Goal: Share content: Share content

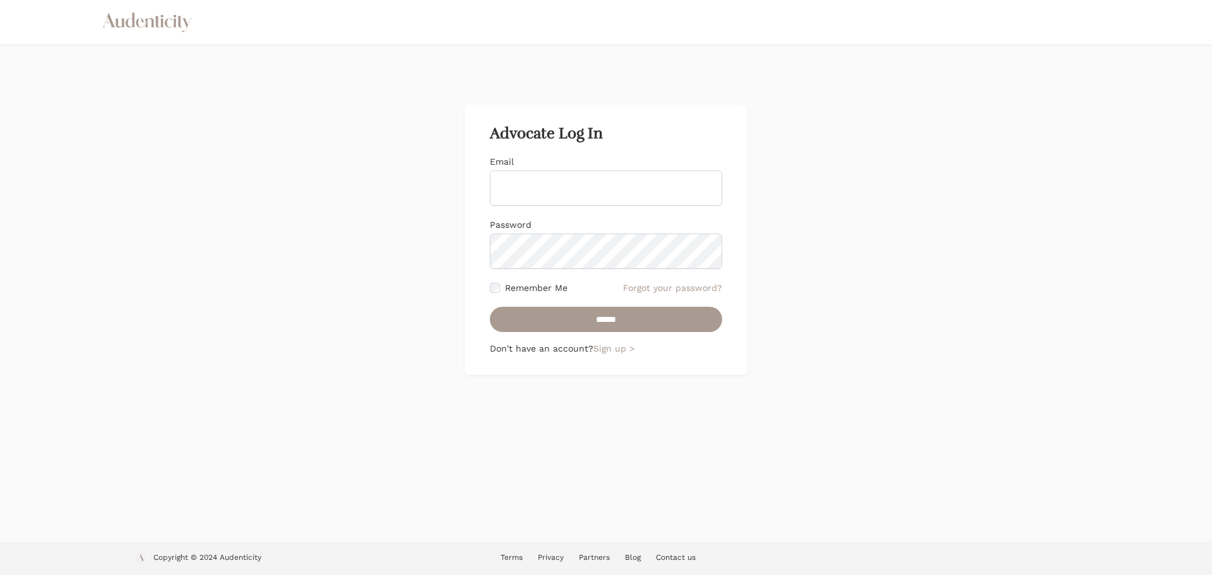
type input "**********"
click at [551, 167] on div "**********" at bounding box center [606, 180] width 232 height 50
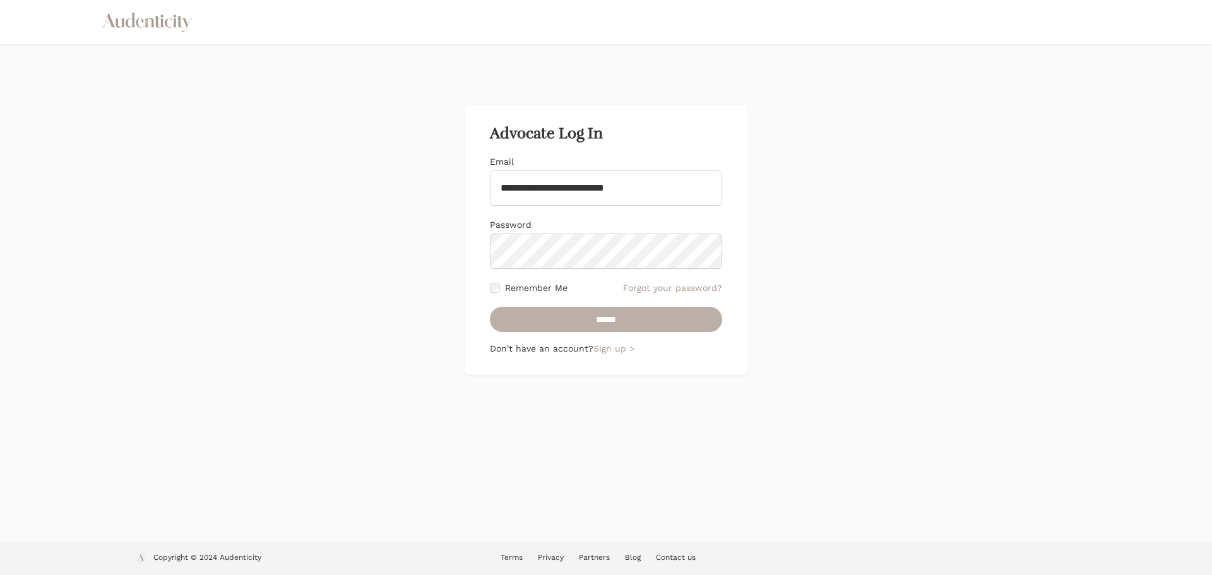
click at [602, 321] on input "******" at bounding box center [606, 319] width 232 height 25
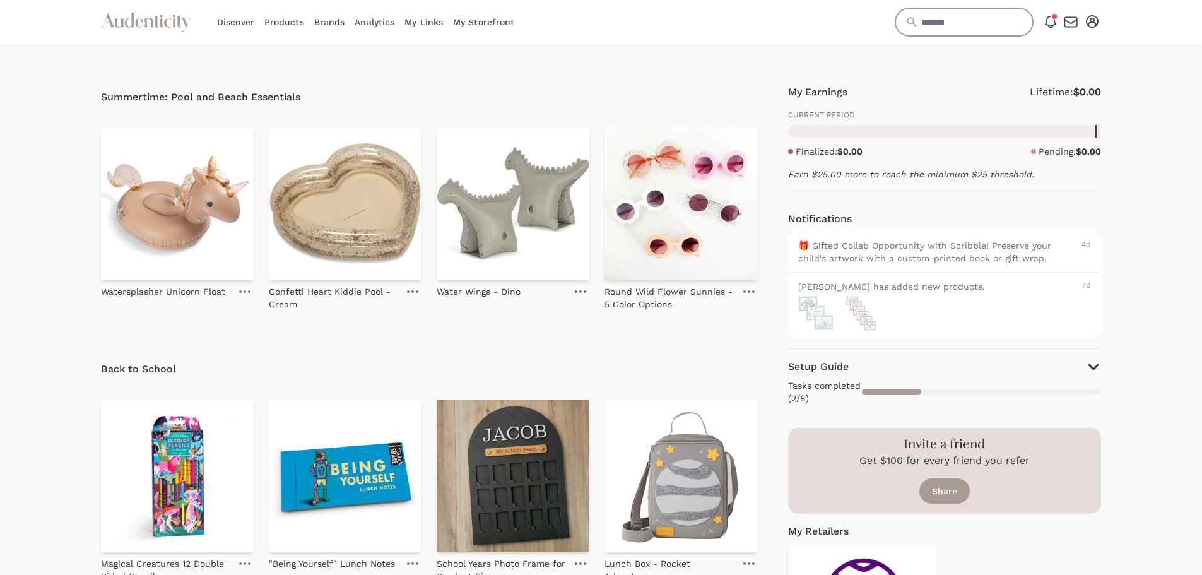
click at [956, 14] on input "text" at bounding box center [965, 22] width 138 height 28
click at [1095, 21] on icon "button" at bounding box center [1092, 21] width 13 height 13
click at [932, 20] on input "text" at bounding box center [965, 22] width 138 height 28
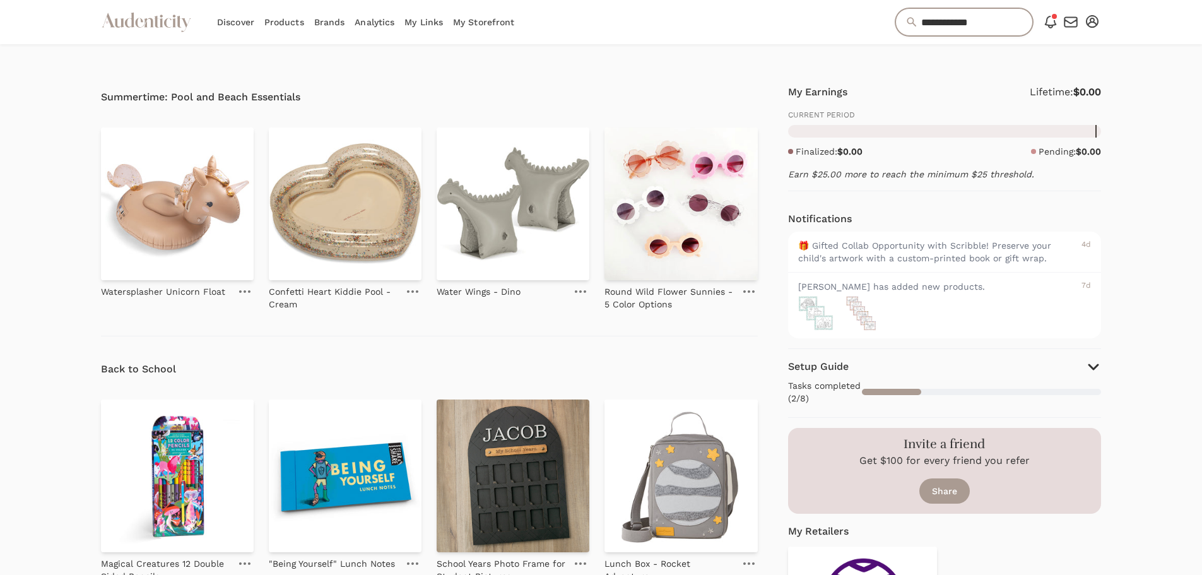
type input "**********"
click at [960, 21] on input "**********" at bounding box center [965, 22] width 138 height 28
click at [294, 20] on link "Products" at bounding box center [284, 22] width 40 height 44
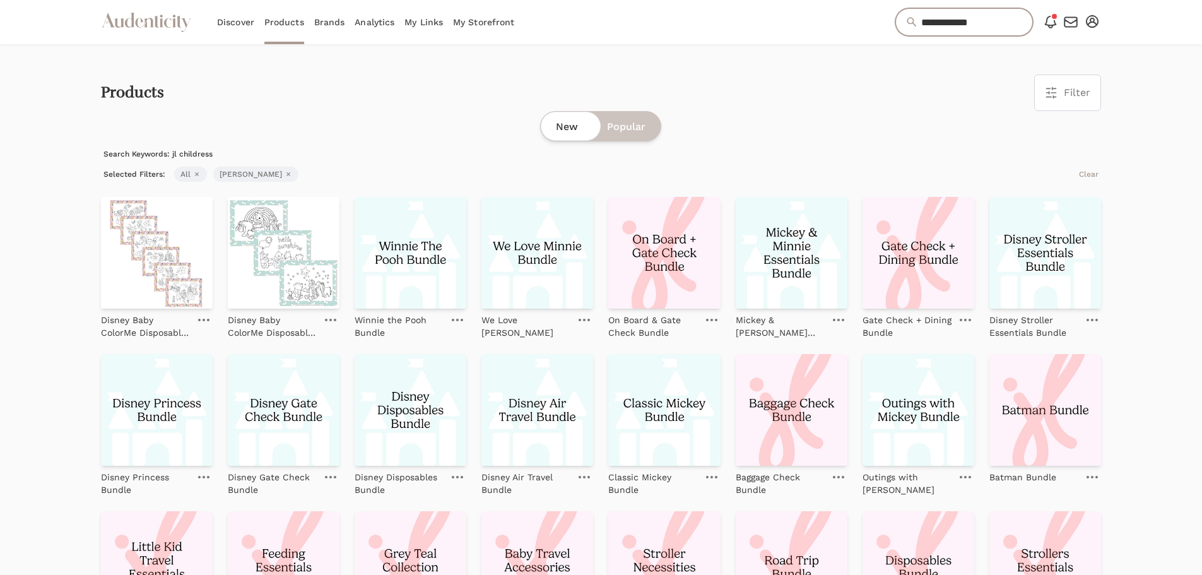
click at [959, 17] on input "**********" at bounding box center [965, 22] width 138 height 28
click at [197, 175] on icon "button" at bounding box center [197, 174] width 4 height 4
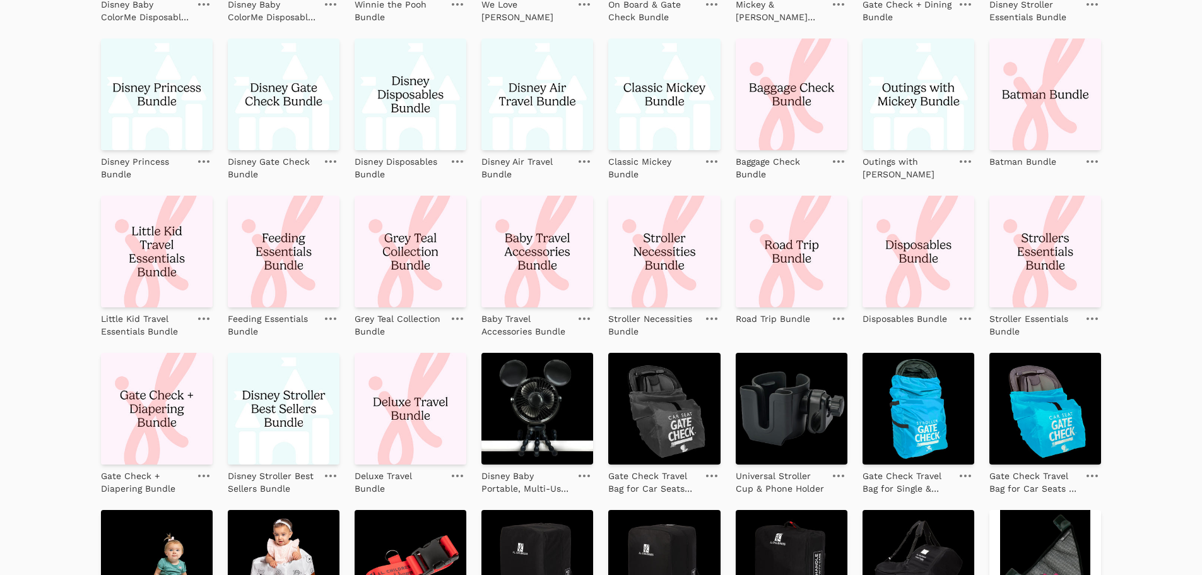
scroll to position [505, 0]
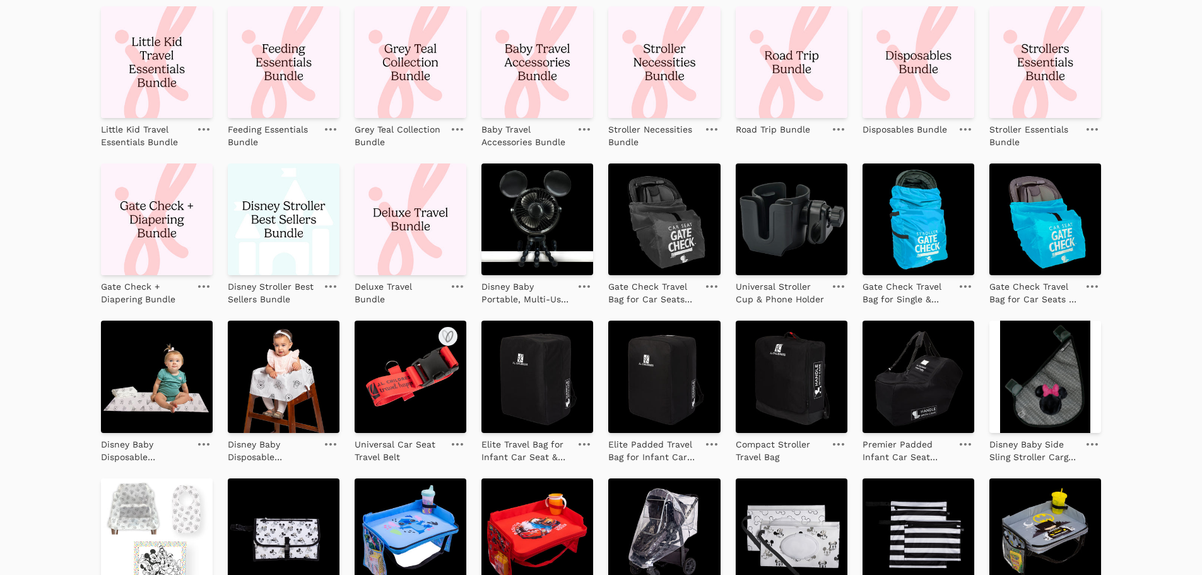
click at [463, 440] on link at bounding box center [458, 444] width 18 height 15
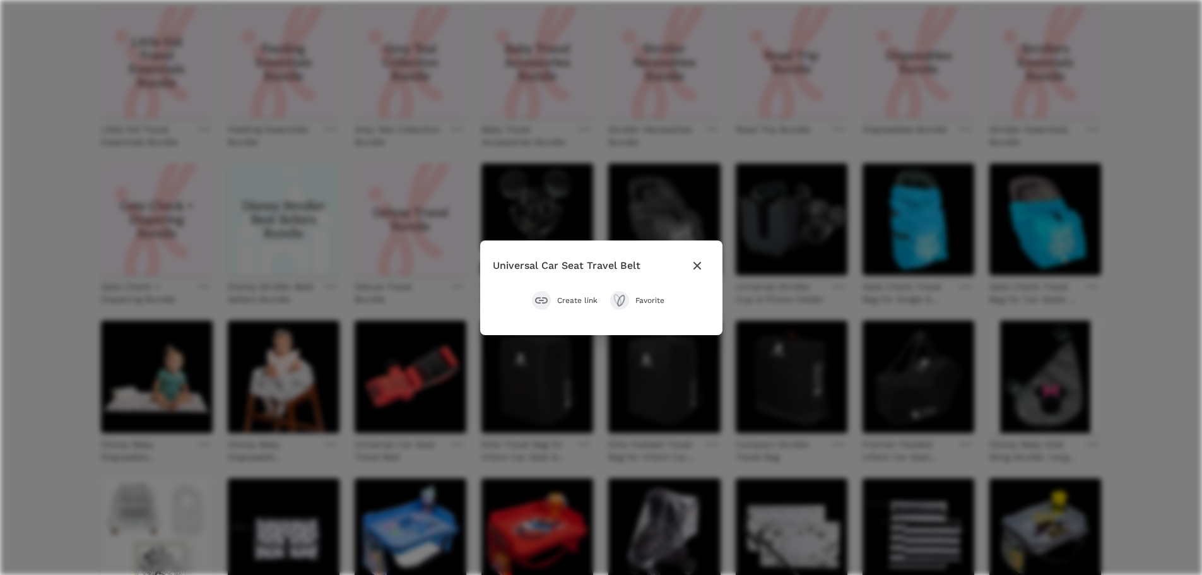
click at [589, 297] on span "Create link" at bounding box center [577, 300] width 40 height 10
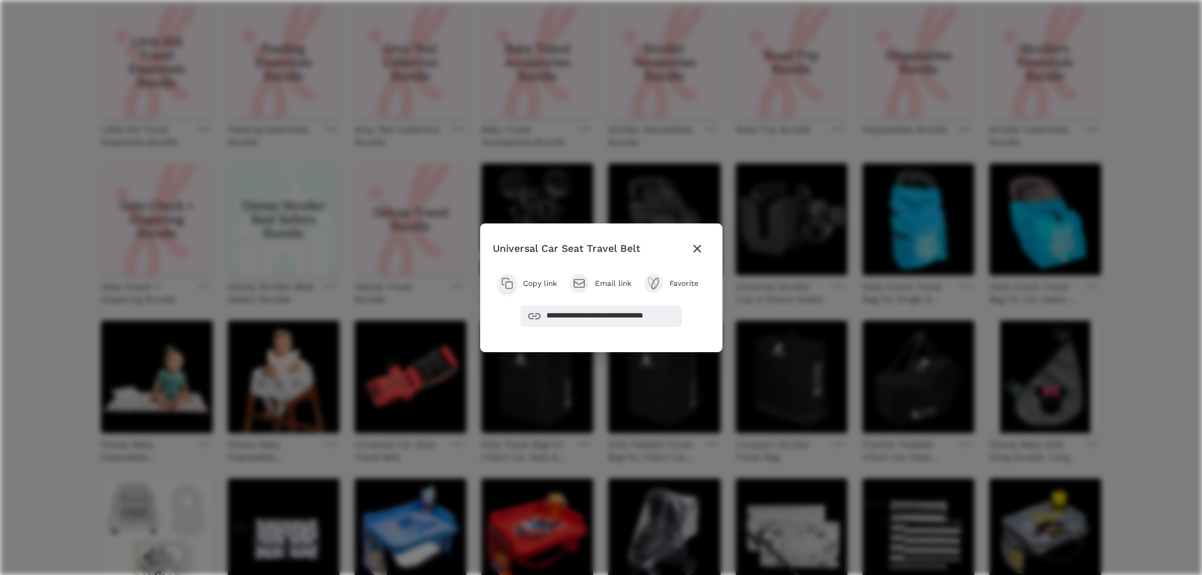
click at [672, 283] on span "Favorite" at bounding box center [687, 283] width 35 height 10
click at [698, 244] on icon "button" at bounding box center [697, 248] width 15 height 15
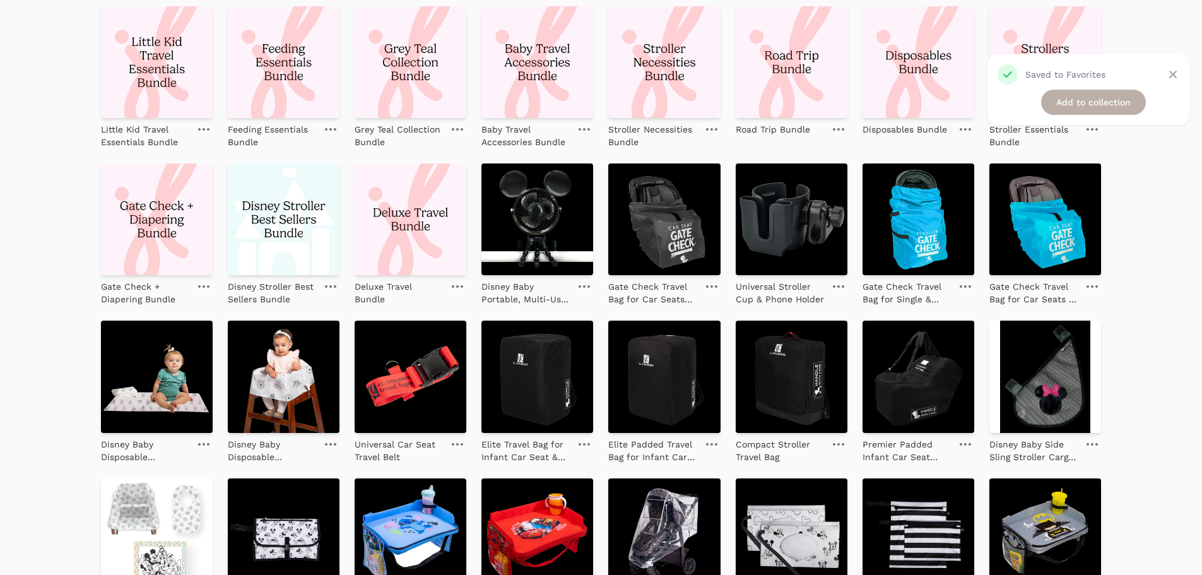
click at [1132, 101] on link "Add to collection" at bounding box center [1093, 102] width 105 height 25
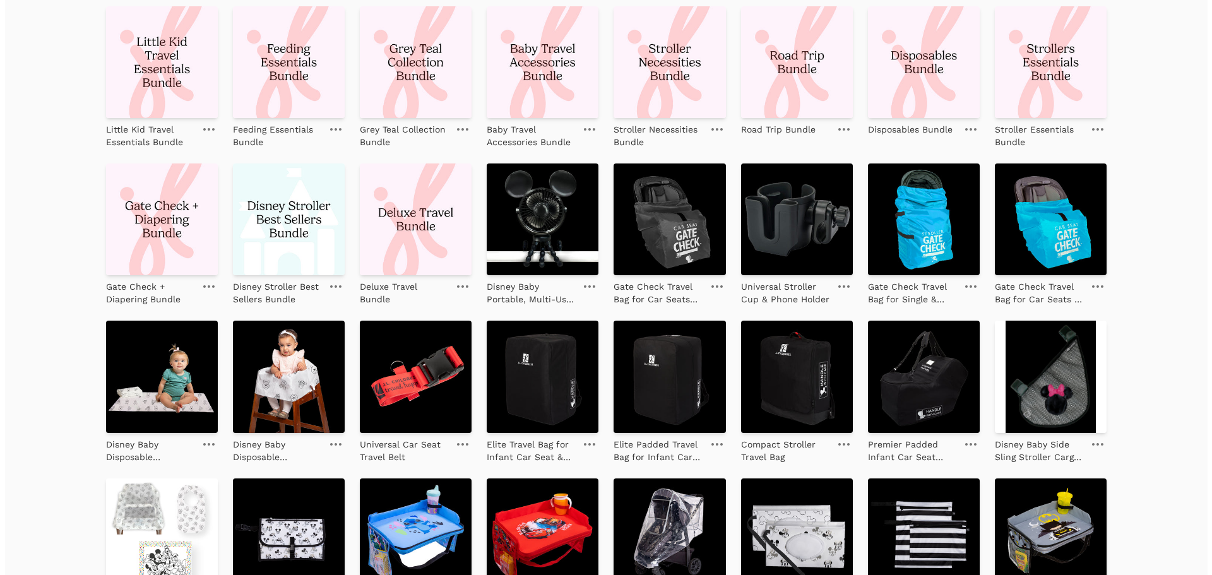
scroll to position [507, 0]
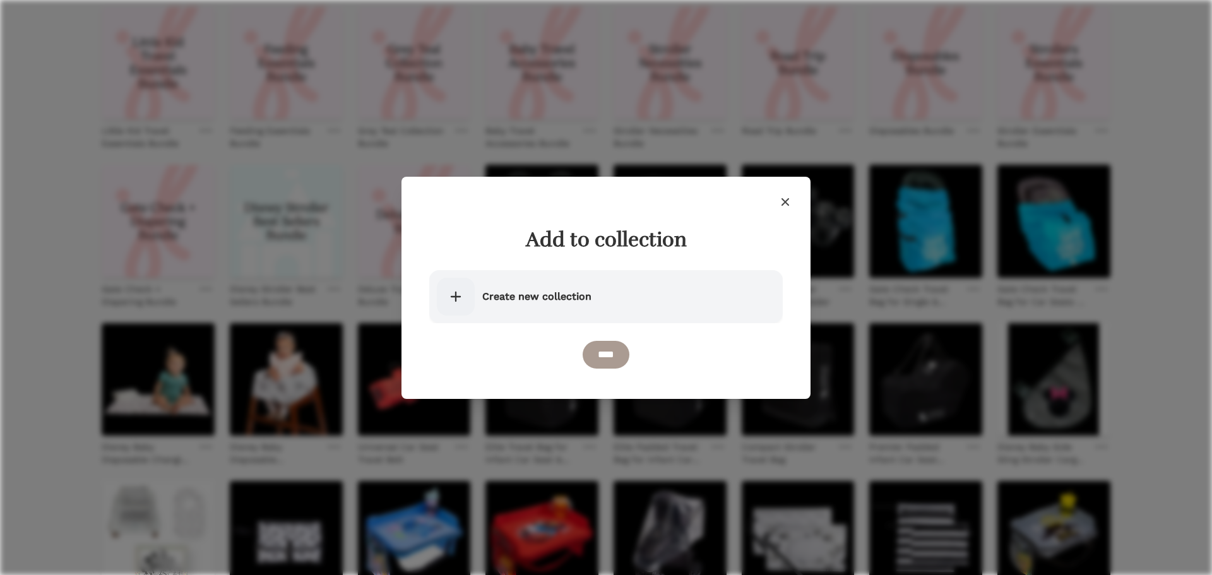
click at [523, 300] on span "Create new collection" at bounding box center [536, 296] width 109 height 15
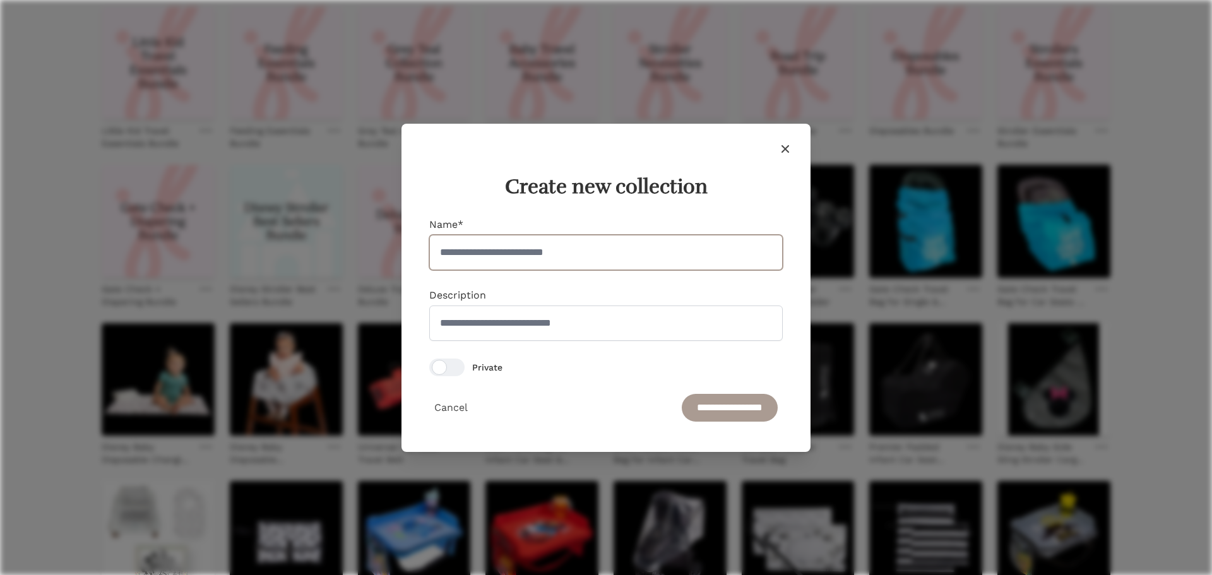
click at [531, 251] on input "Name*" at bounding box center [605, 252] width 353 height 35
type input "******"
click at [711, 411] on input "**********" at bounding box center [730, 408] width 96 height 28
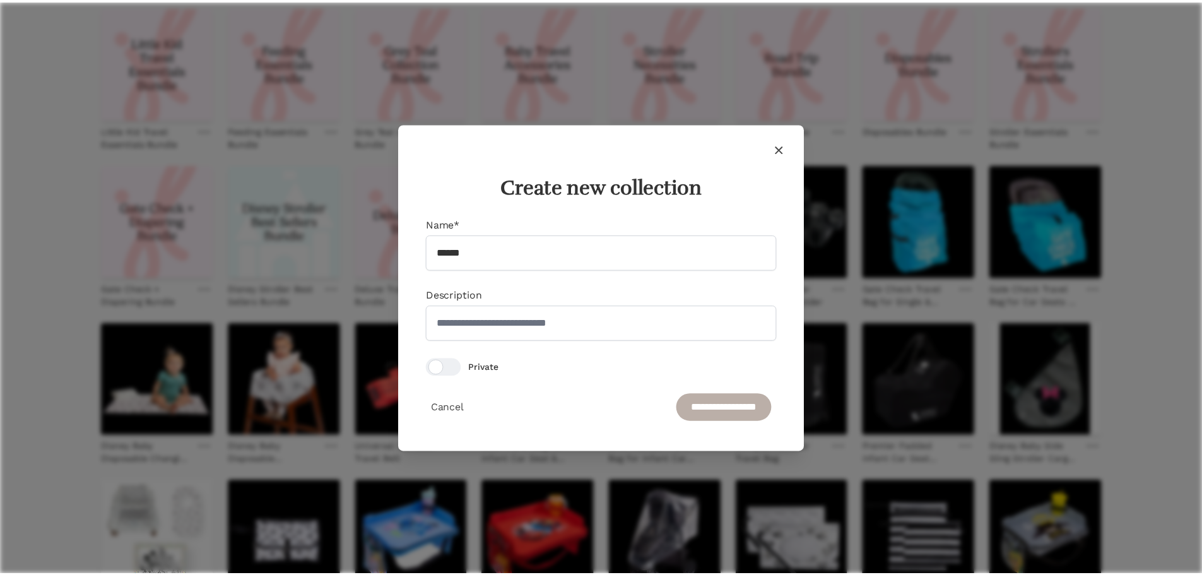
scroll to position [535, 0]
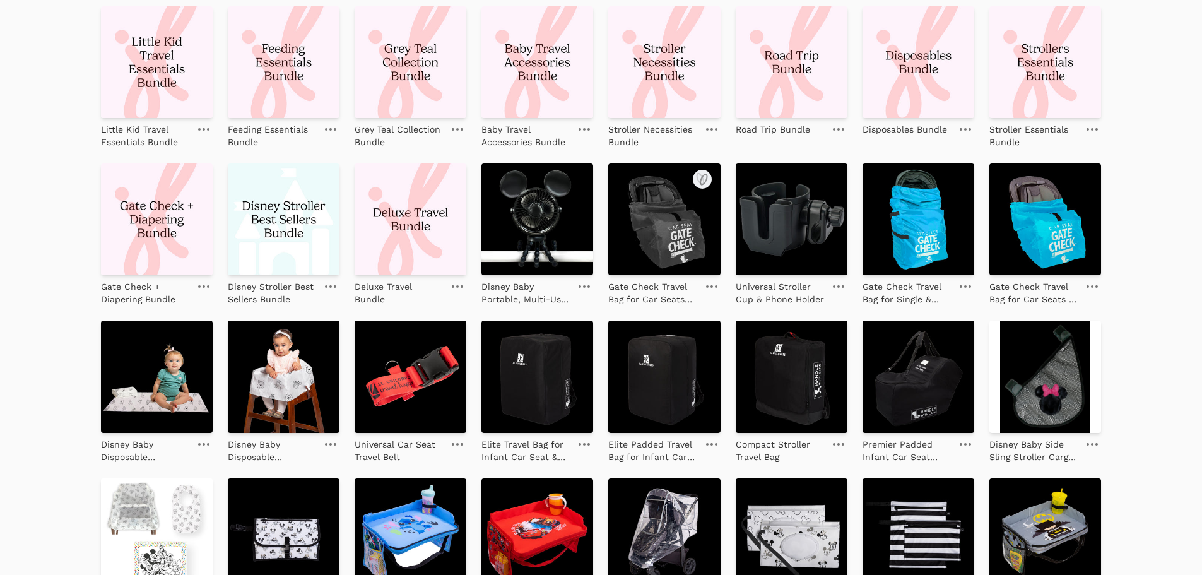
click at [713, 286] on icon at bounding box center [711, 286] width 11 height 3
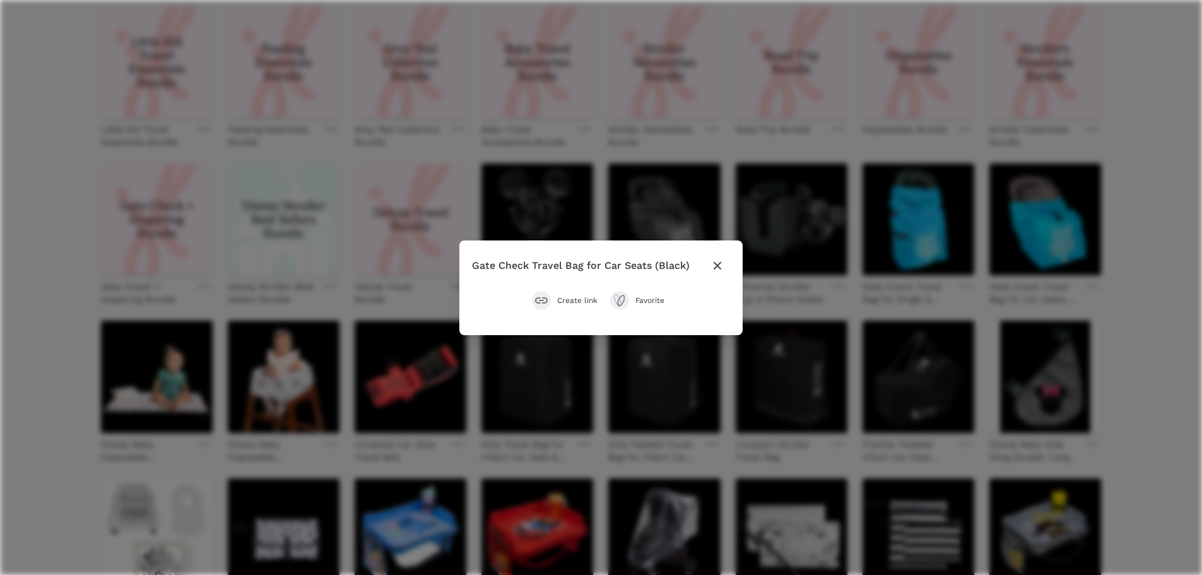
click at [583, 299] on span "Create link" at bounding box center [577, 300] width 40 height 10
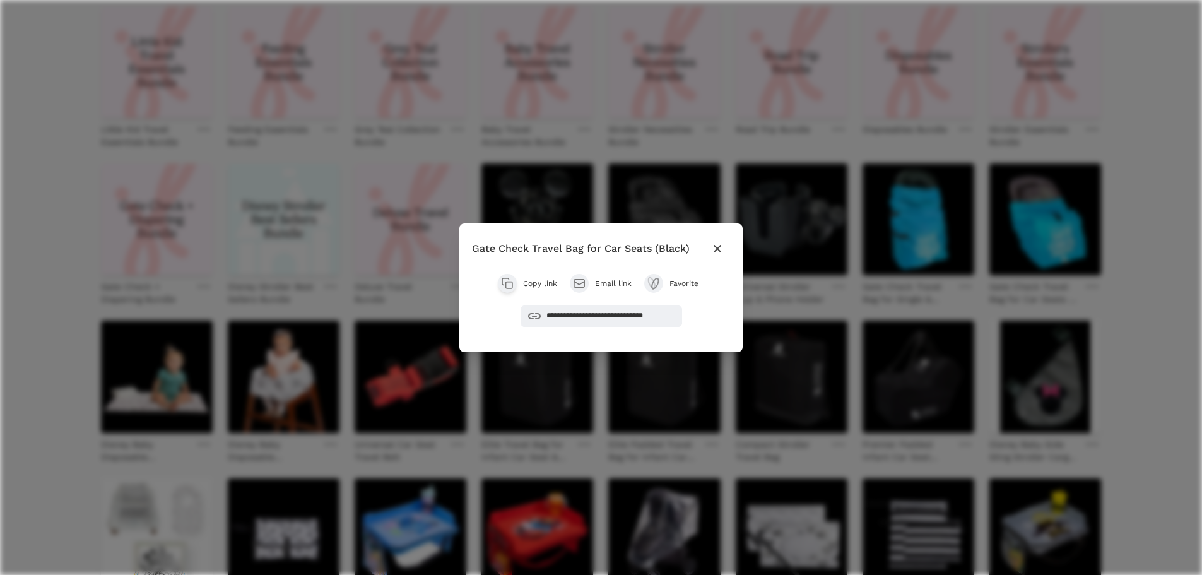
click at [531, 287] on span "Copy link" at bounding box center [540, 283] width 34 height 10
click at [721, 247] on icon "button" at bounding box center [717, 248] width 15 height 15
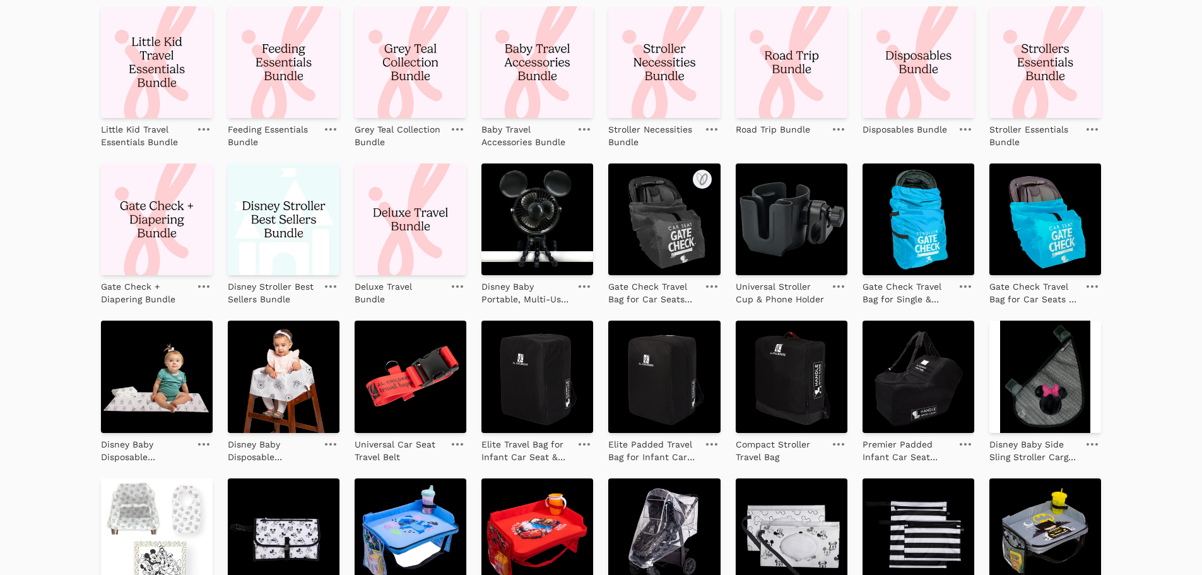
click at [699, 222] on img at bounding box center [664, 219] width 112 height 112
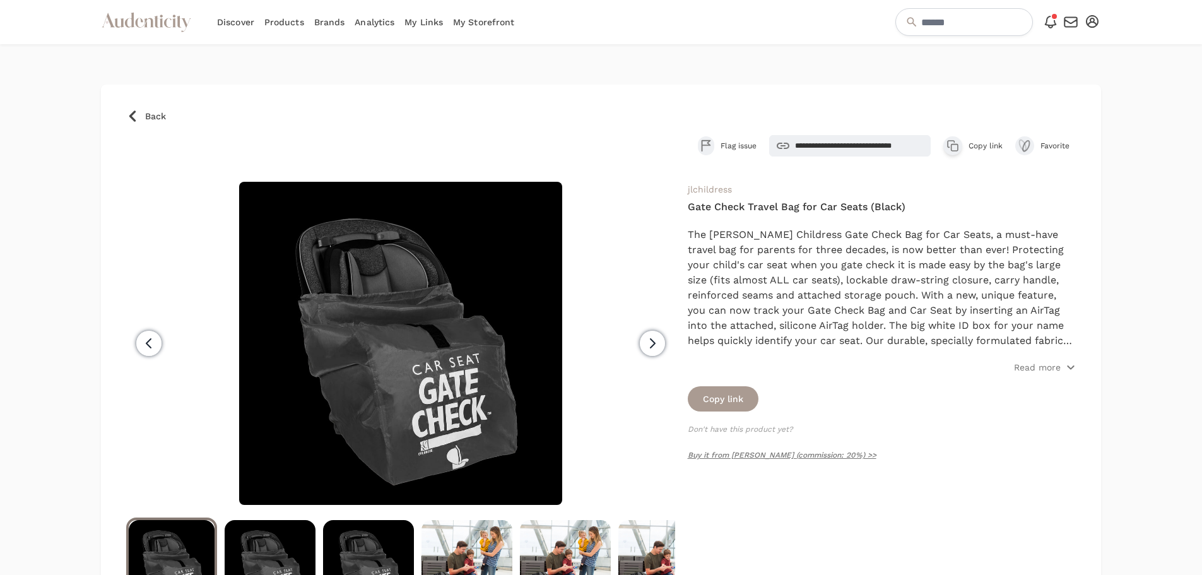
click at [154, 122] on span "Back" at bounding box center [155, 116] width 21 height 13
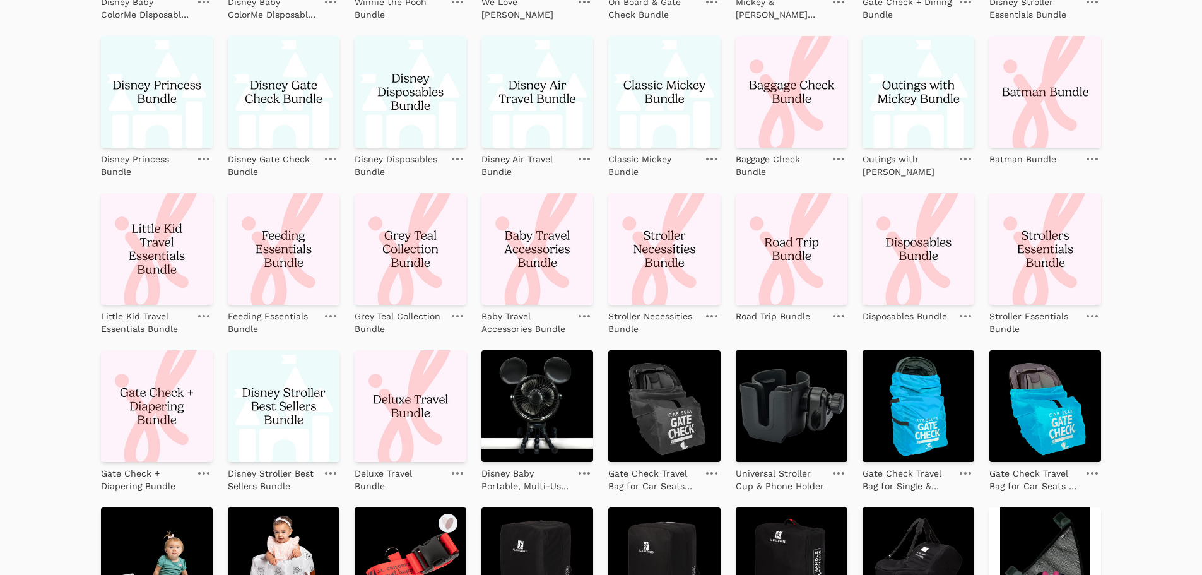
scroll to position [442, 0]
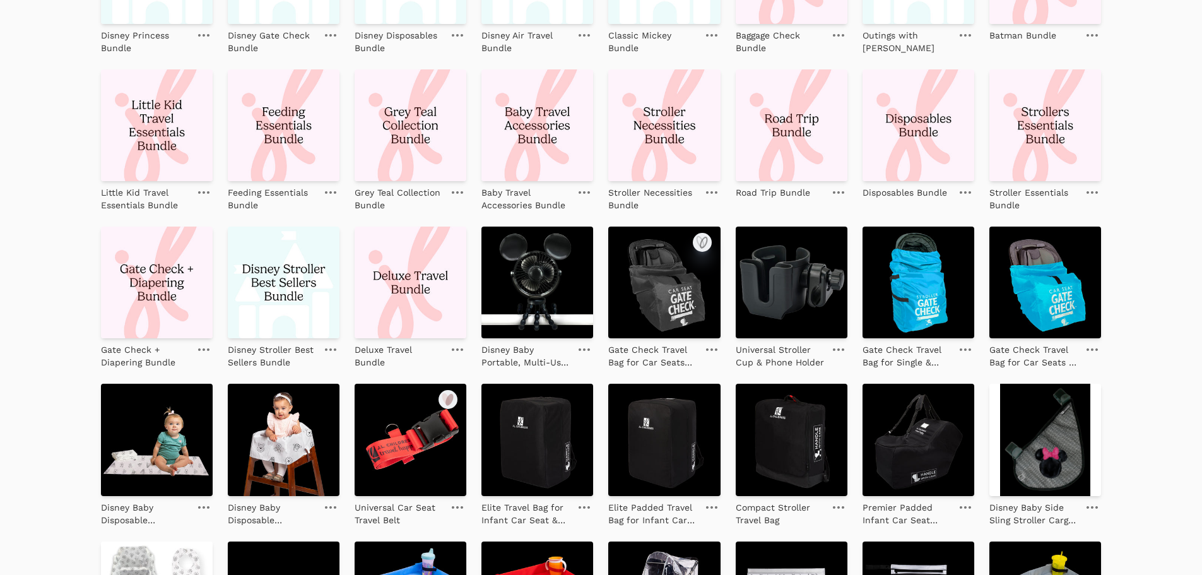
click at [702, 243] on icon "submit" at bounding box center [702, 242] width 15 height 15
click at [1111, 104] on link "Add to collection" at bounding box center [1093, 102] width 105 height 25
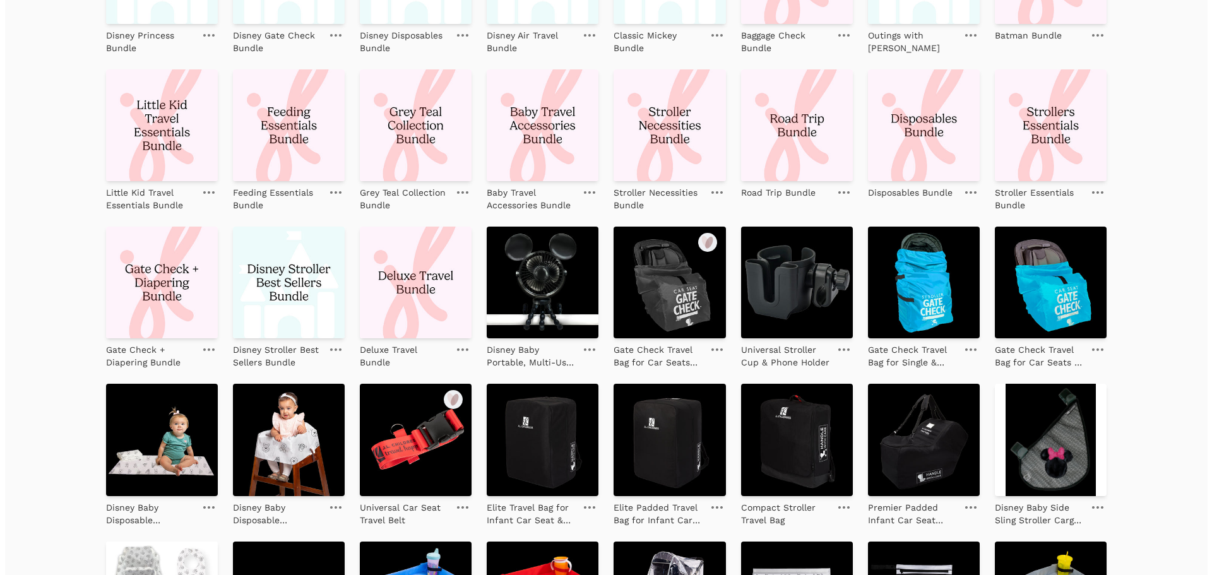
scroll to position [443, 0]
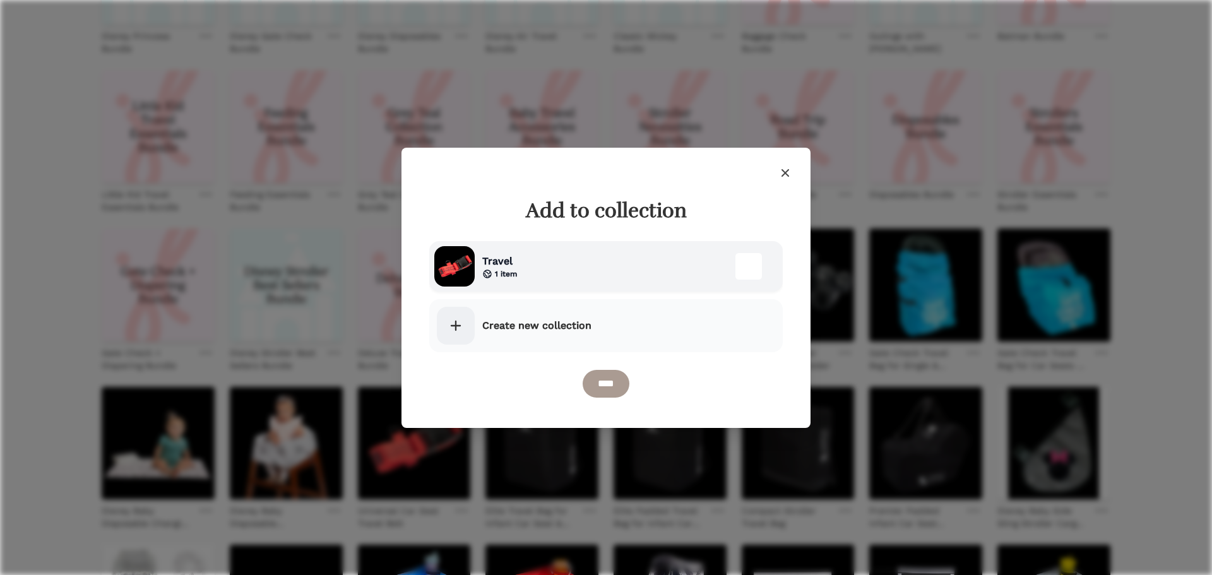
click at [519, 271] on div "Travel 1 item" at bounding box center [605, 266] width 353 height 50
click at [604, 383] on input "****" at bounding box center [606, 384] width 47 height 28
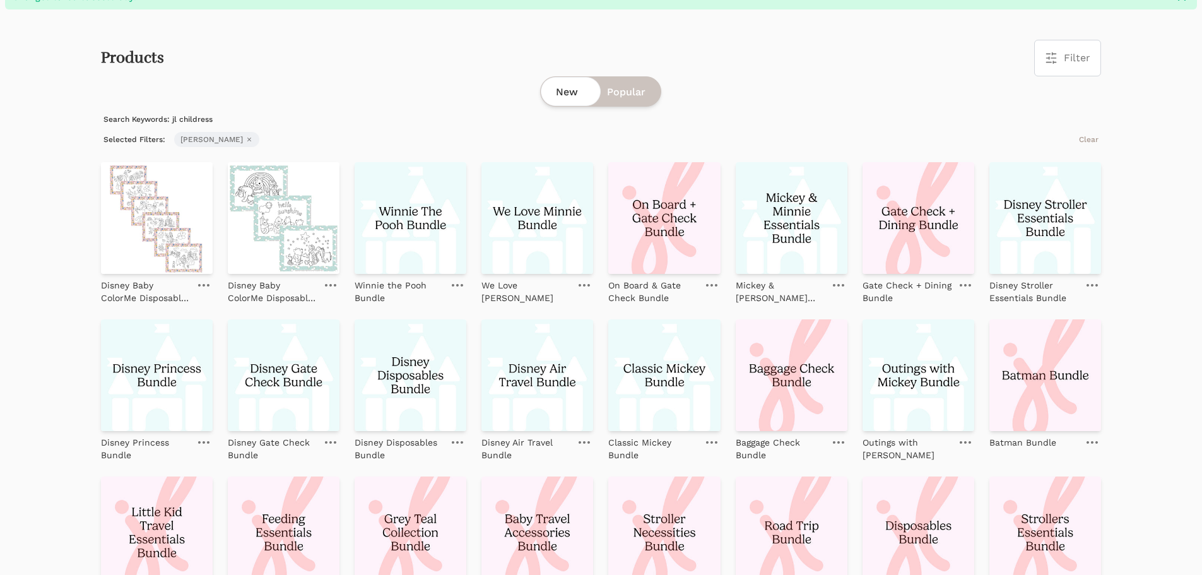
scroll to position [0, 0]
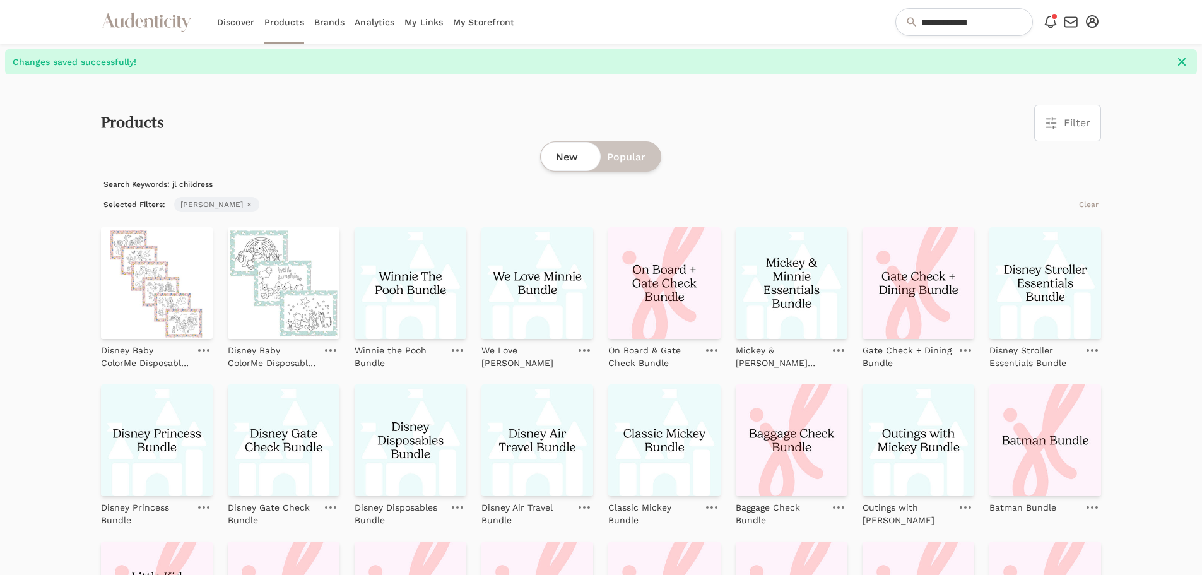
click at [1088, 20] on icon "button" at bounding box center [1092, 21] width 13 height 13
click at [1063, 64] on link "My Profile" at bounding box center [1050, 66] width 101 height 23
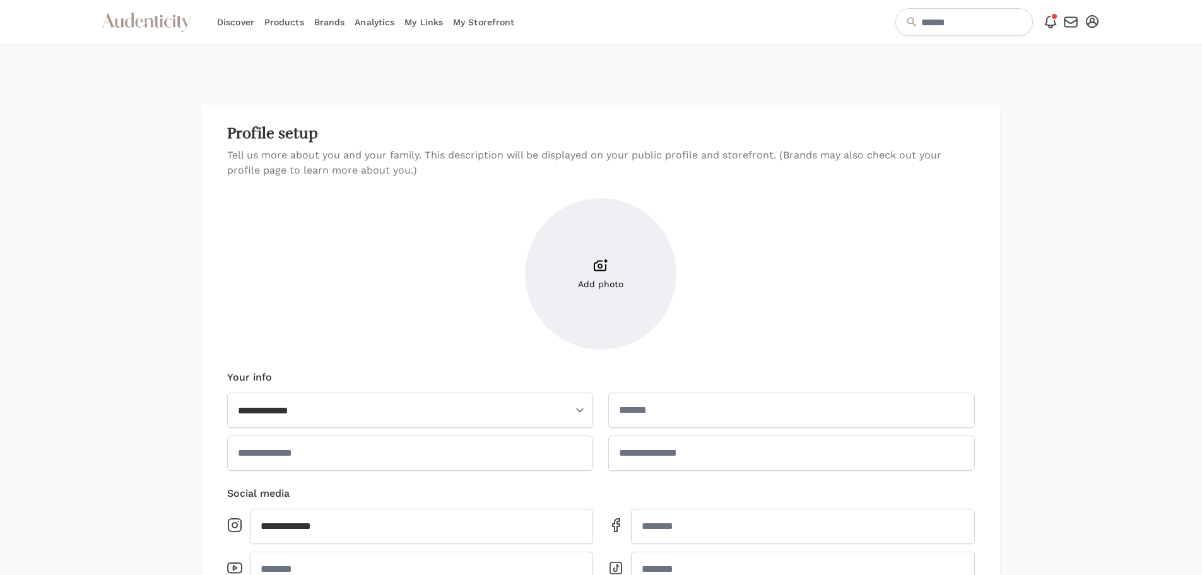
click at [1092, 21] on icon "button" at bounding box center [1092, 21] width 13 height 13
click at [1057, 68] on link "My Profile" at bounding box center [1050, 66] width 101 height 23
click at [466, 25] on link "My Storefront" at bounding box center [483, 22] width 61 height 44
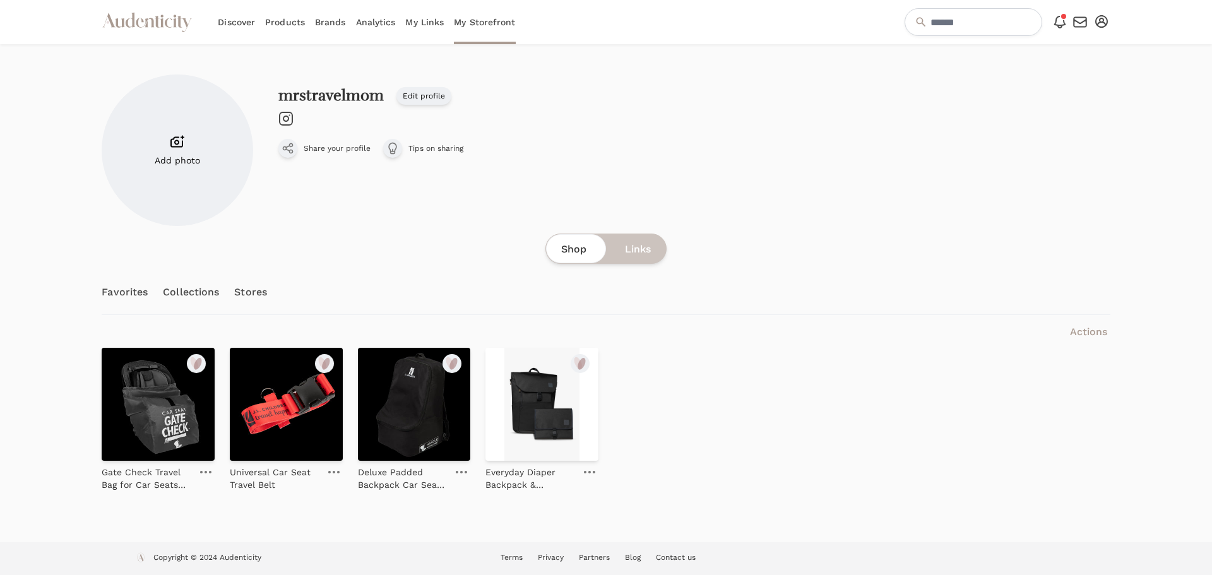
click at [204, 285] on link "Collections" at bounding box center [191, 292] width 56 height 44
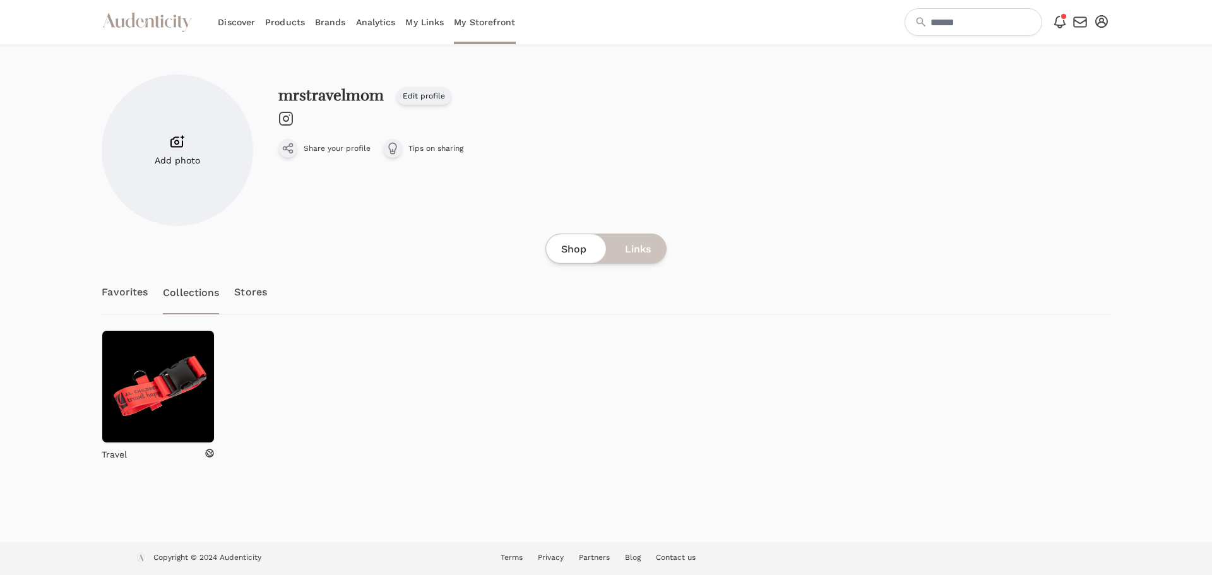
click at [128, 295] on link "Favorites" at bounding box center [125, 292] width 46 height 44
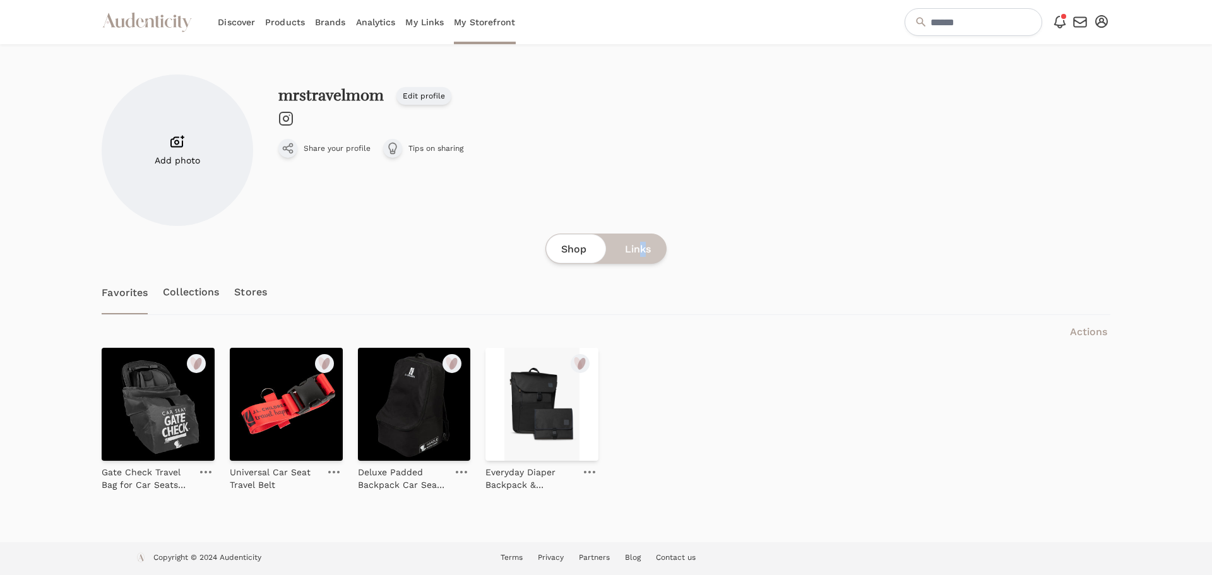
click at [642, 246] on span "Links" at bounding box center [638, 249] width 26 height 15
click at [626, 251] on span "Links" at bounding box center [638, 249] width 26 height 15
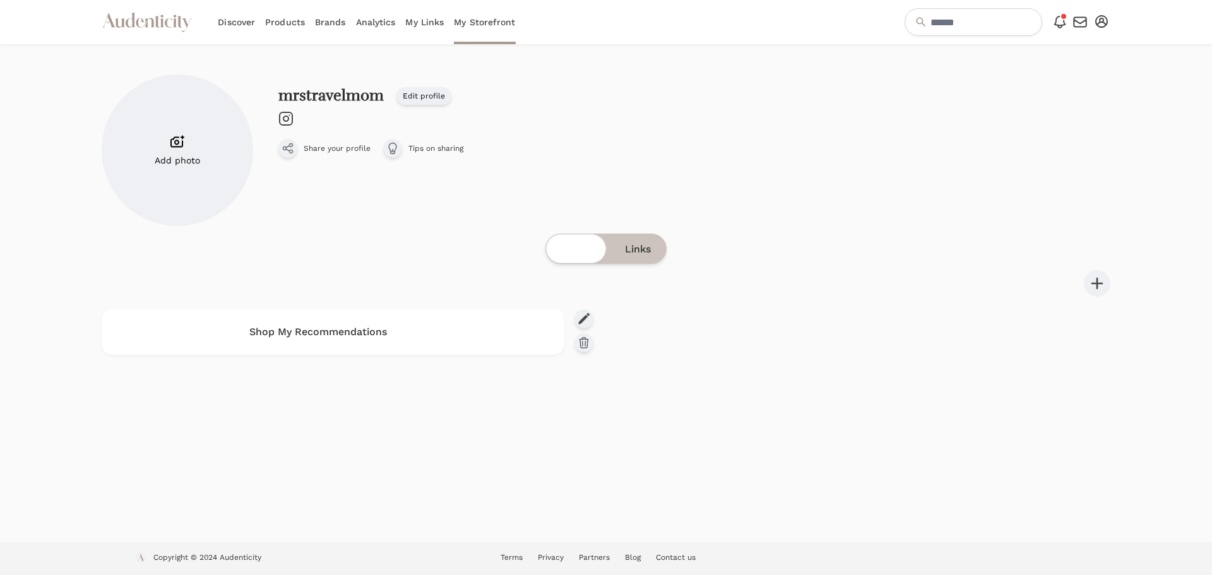
click at [582, 244] on span "Shop" at bounding box center [573, 249] width 25 height 15
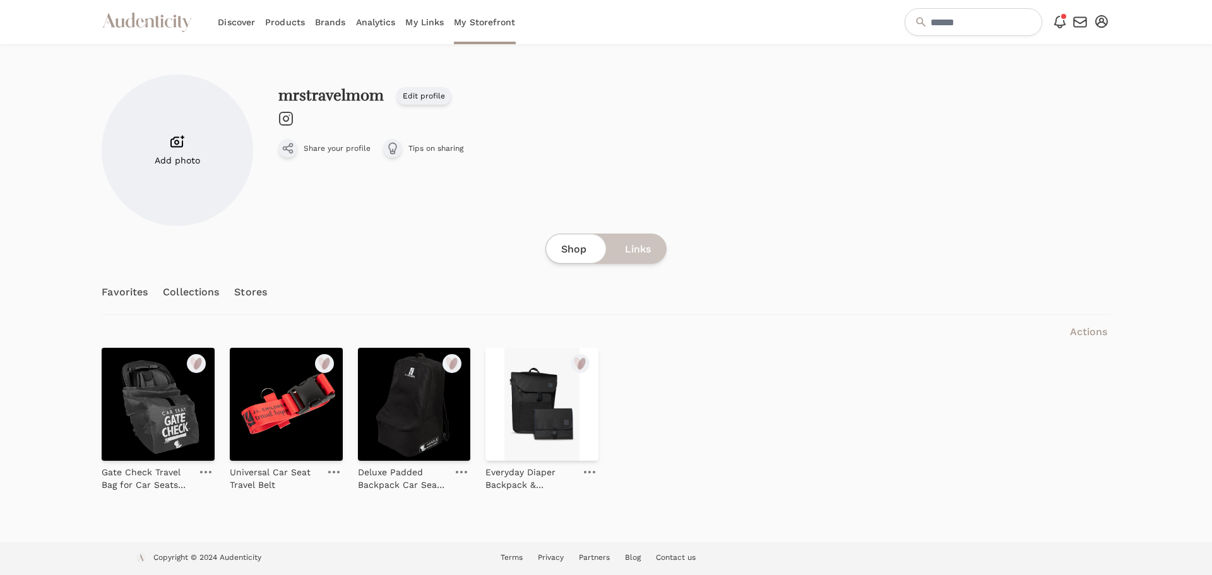
click at [747, 449] on div "Gate Check Travel Bag for Car Seats (Black) Universal Car Seat Travel Belt Delu…" at bounding box center [606, 419] width 1008 height 143
click at [287, 468] on p "Universal Car Seat Travel Belt" at bounding box center [275, 478] width 90 height 25
